Goal: Find specific page/section: Find specific page/section

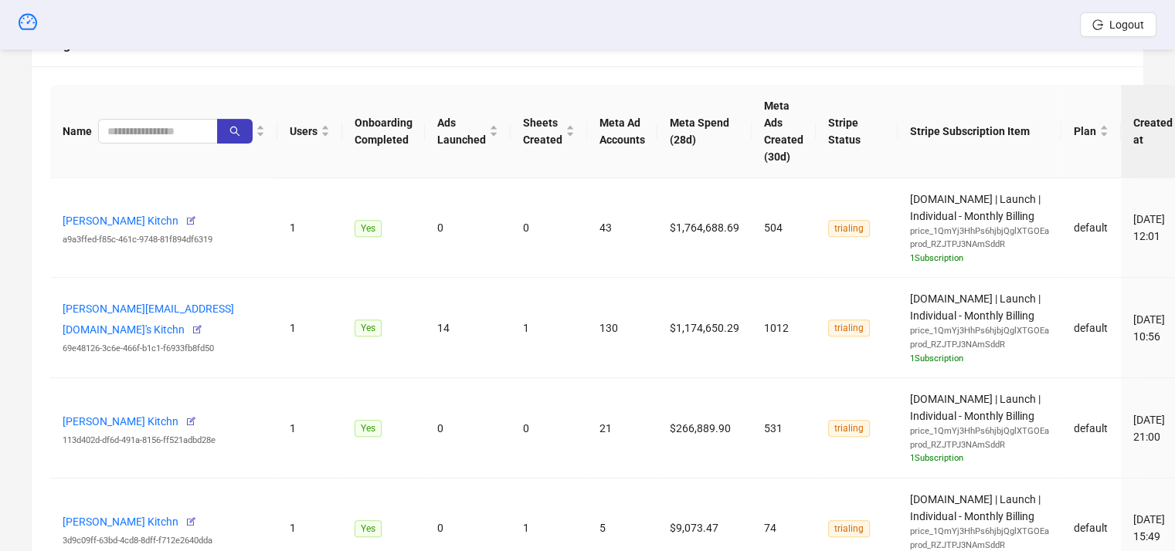
scroll to position [463, 0]
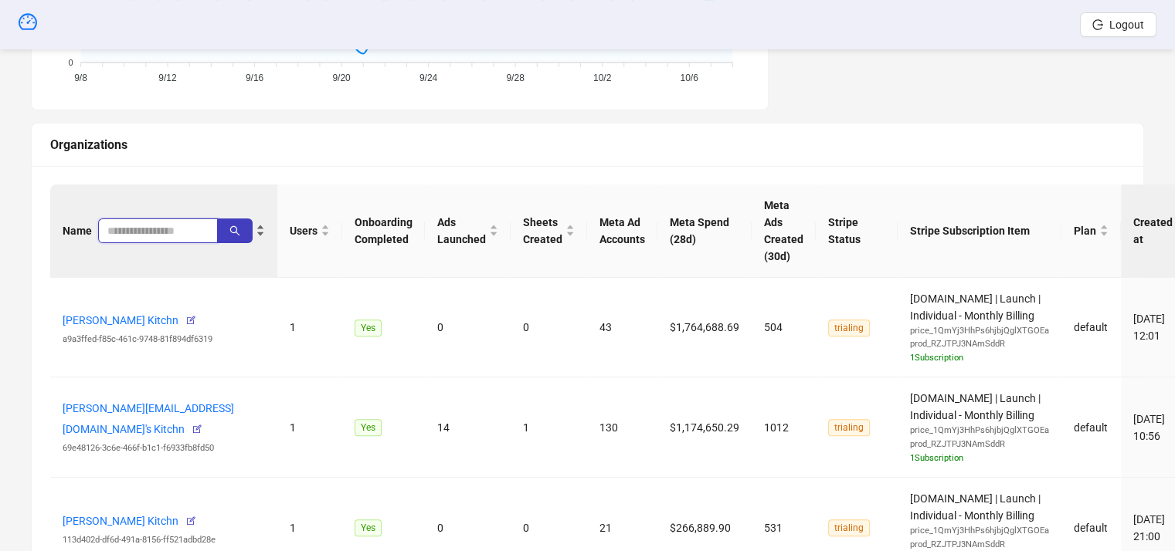
click at [135, 226] on input "search" at bounding box center [151, 230] width 89 height 17
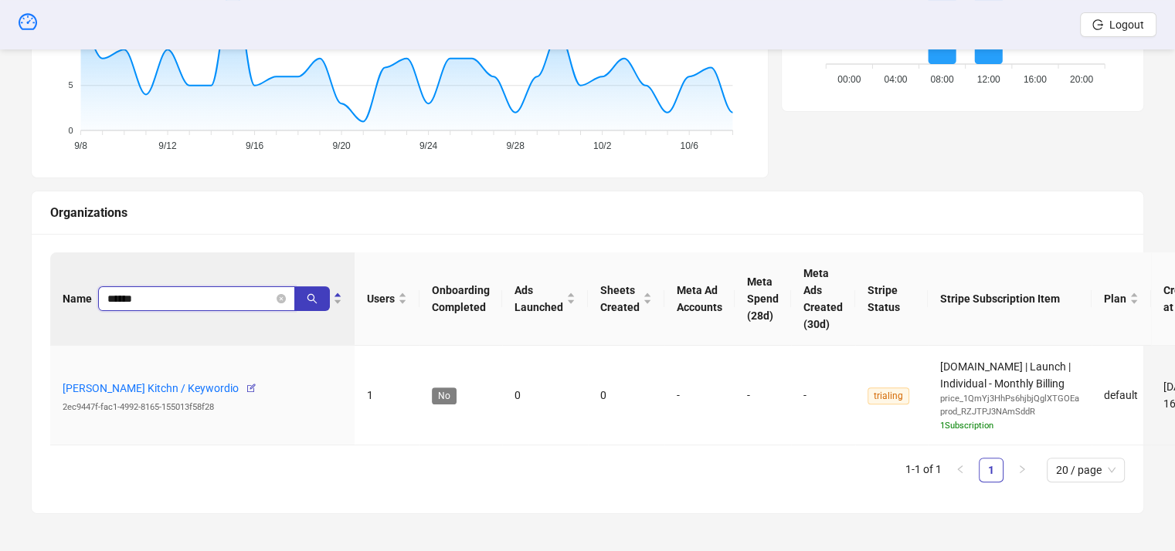
scroll to position [394, 0]
type input "*"
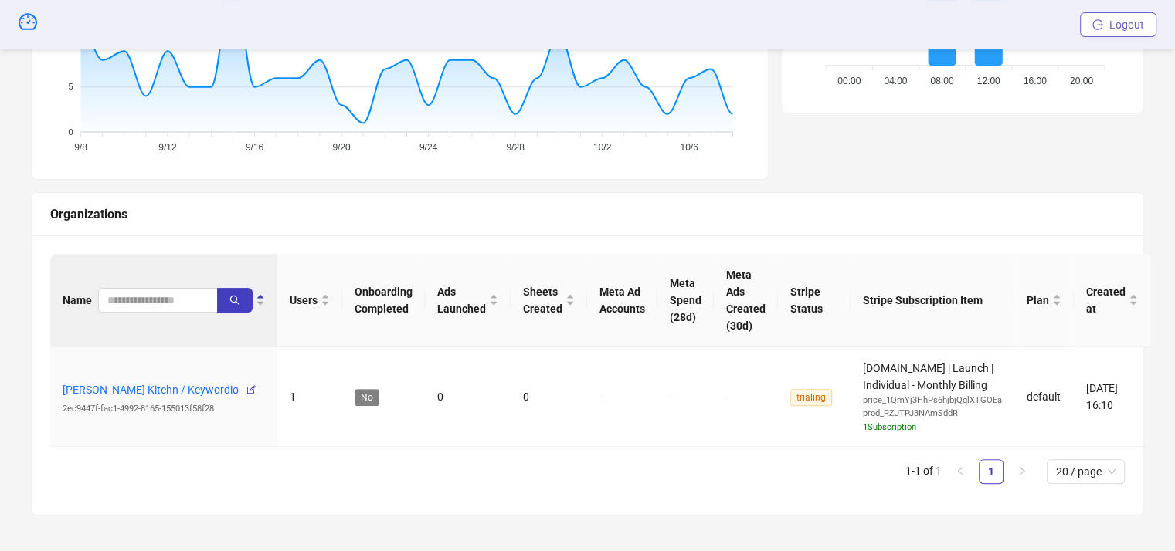
click at [1112, 25] on span "Logout" at bounding box center [1126, 25] width 35 height 12
